Goal: Find specific page/section

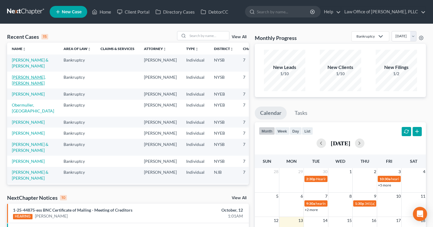
click at [23, 83] on link "[PERSON_NAME], [PERSON_NAME]" at bounding box center [29, 79] width 34 height 11
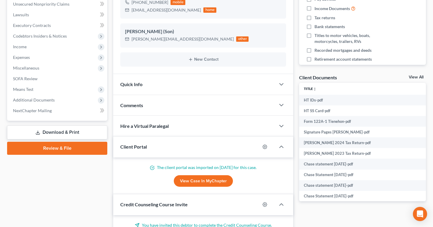
scroll to position [149, 0]
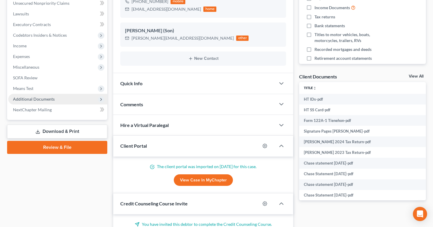
click at [34, 101] on span "Additional Documents" at bounding box center [57, 99] width 99 height 11
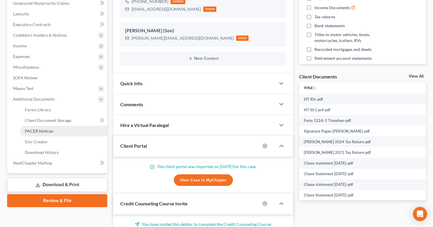
click at [38, 129] on span "PACER Notices" at bounding box center [39, 130] width 28 height 5
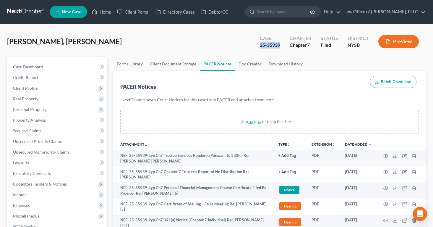
drag, startPoint x: 261, startPoint y: 45, endPoint x: 281, endPoint y: 44, distance: 20.7
click at [281, 44] on div "Case 25-35939" at bounding box center [270, 41] width 30 height 17
copy div "25-35939"
